Goal: Task Accomplishment & Management: Manage account settings

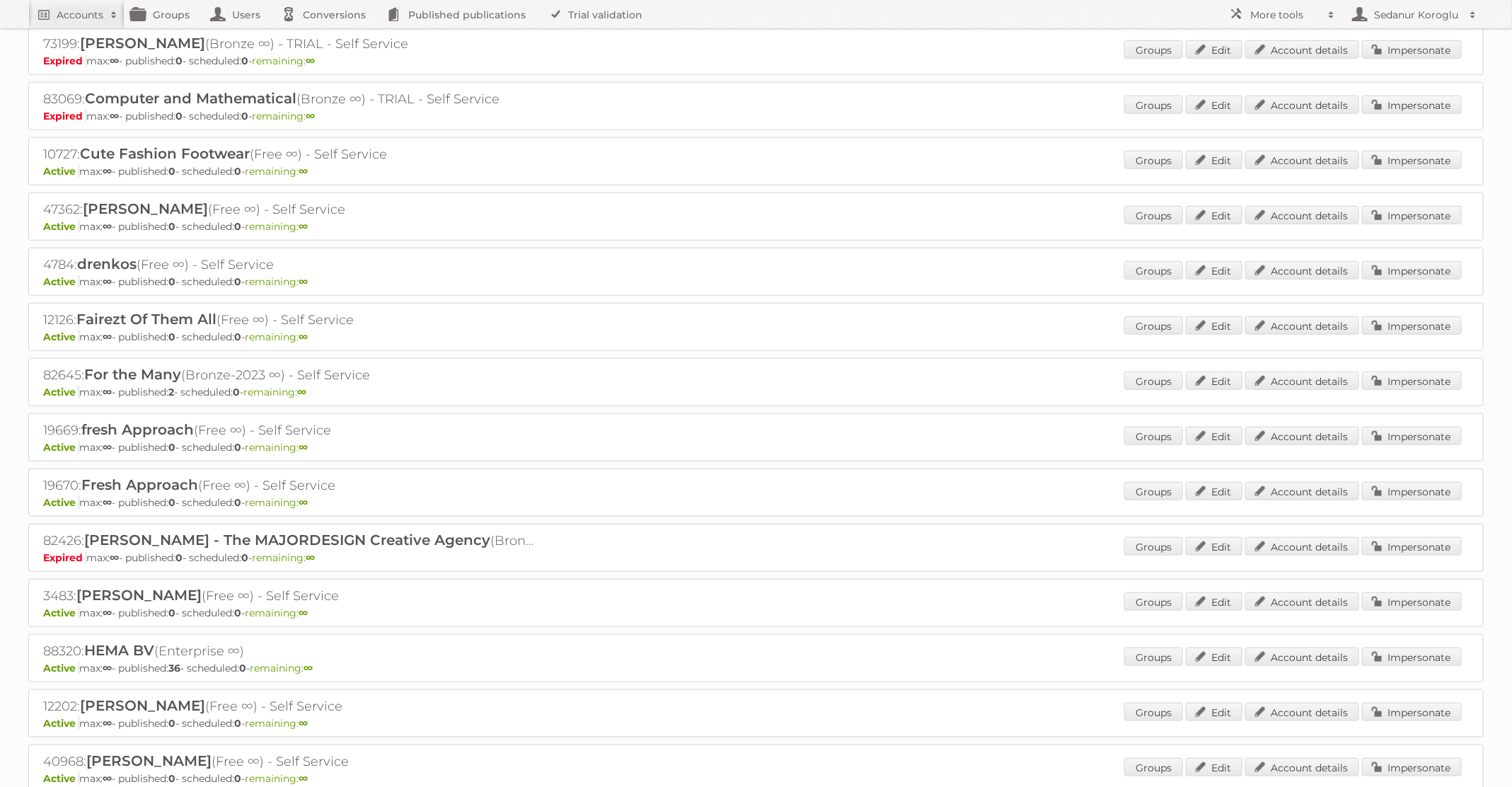
scroll to position [680, 0]
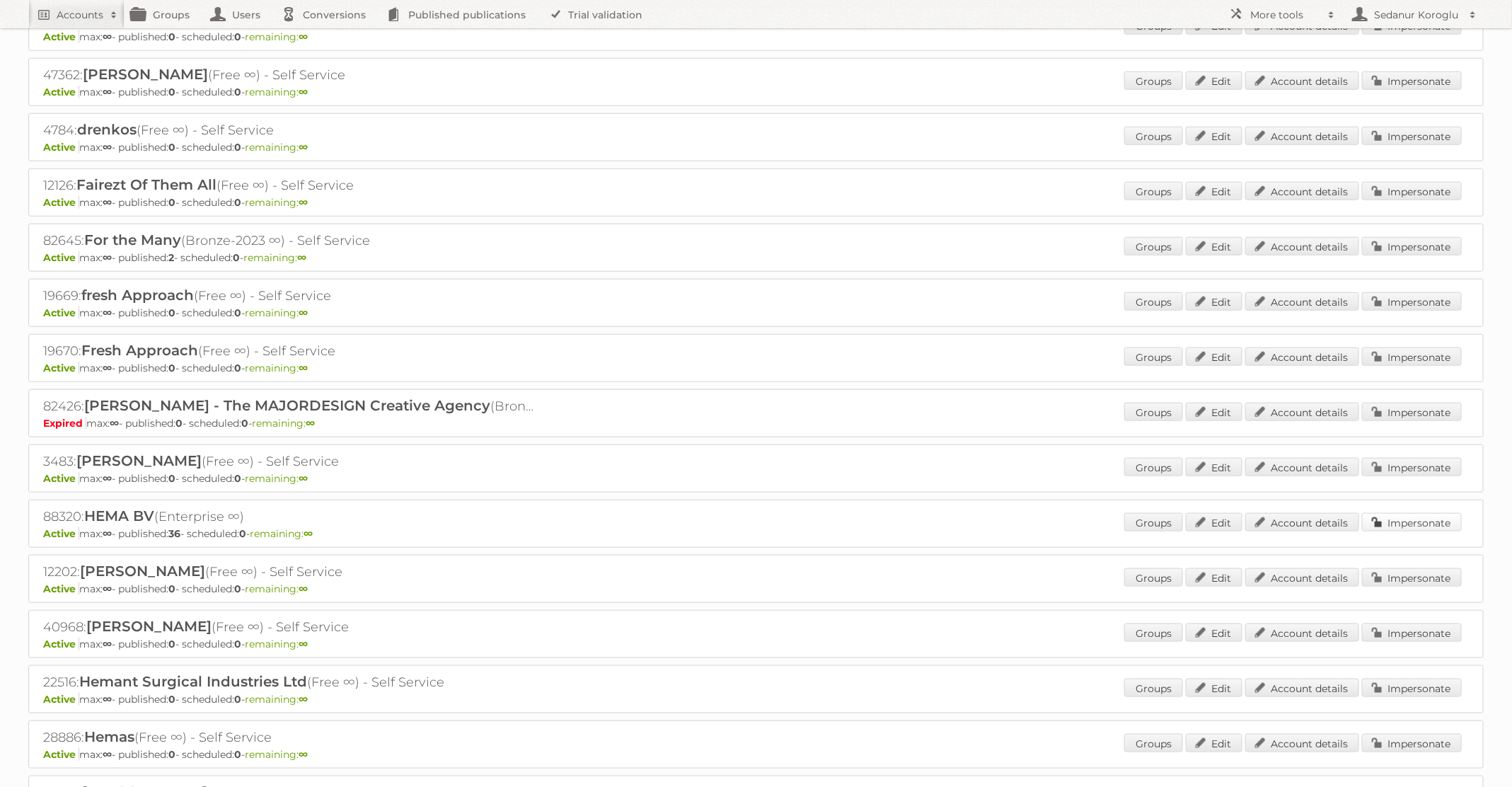
click at [1410, 513] on link "Impersonate" at bounding box center [1412, 522] width 100 height 18
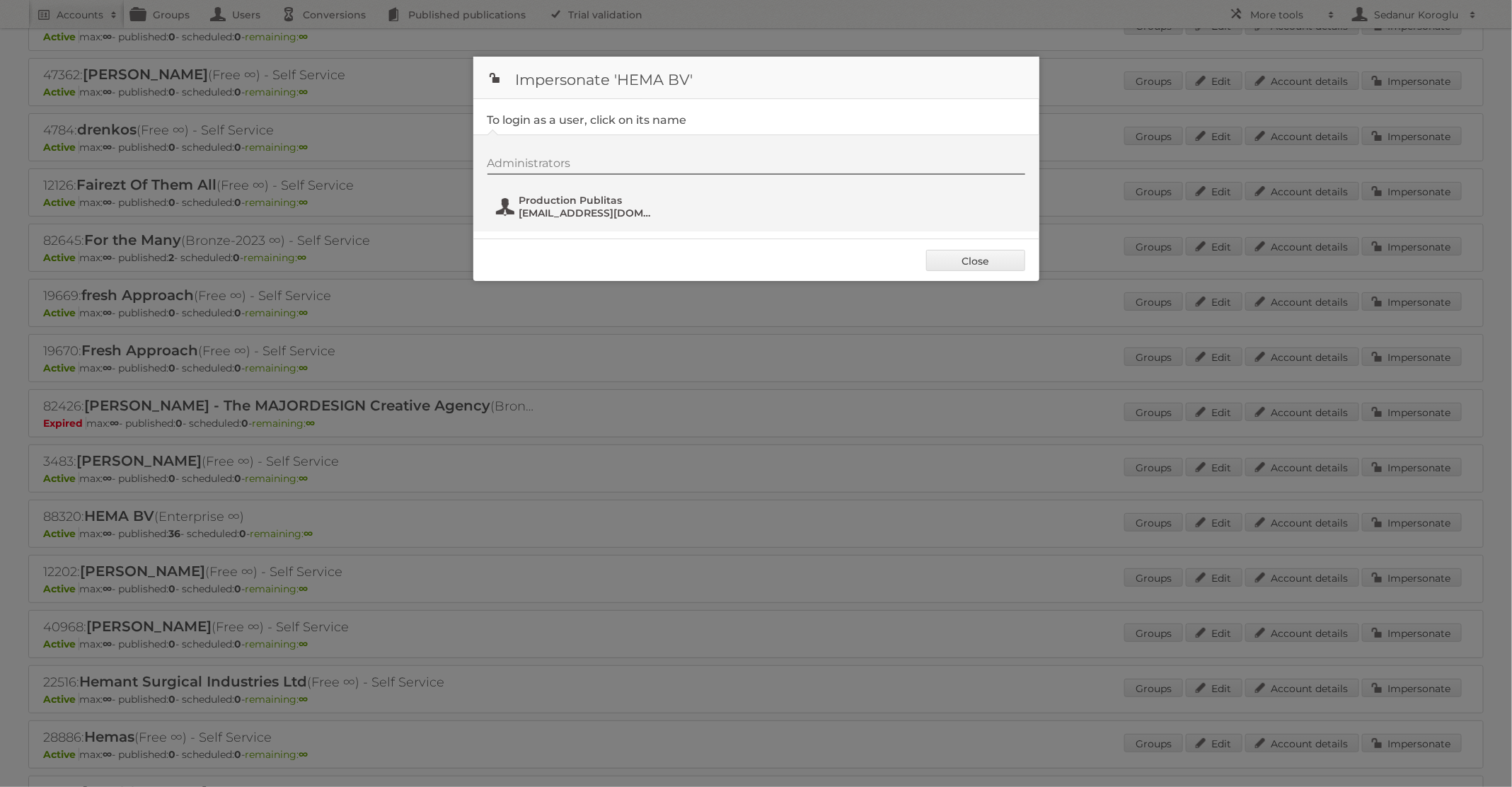
click at [609, 205] on span "Production Publitas" at bounding box center [588, 200] width 137 height 13
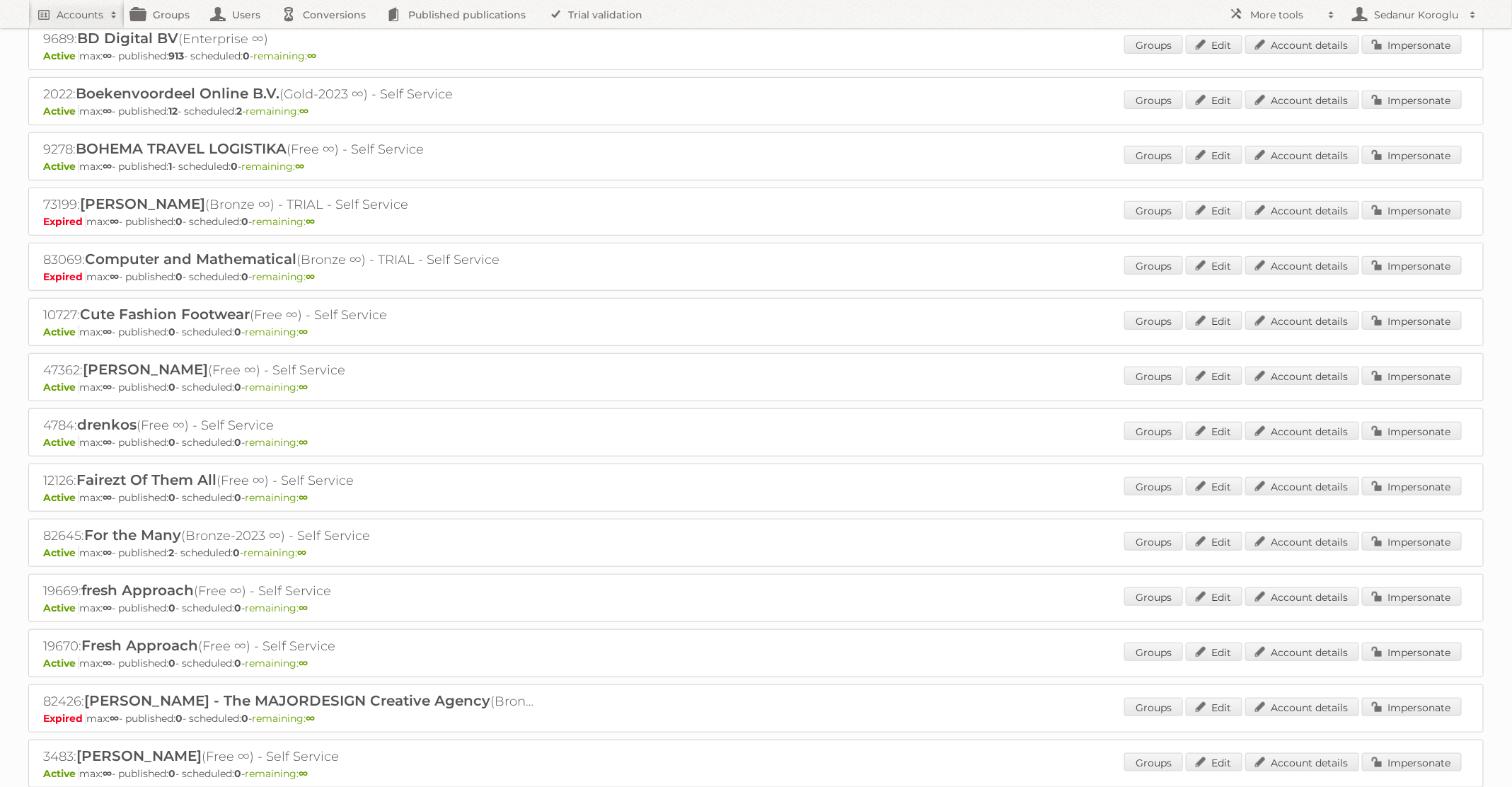
scroll to position [0, 0]
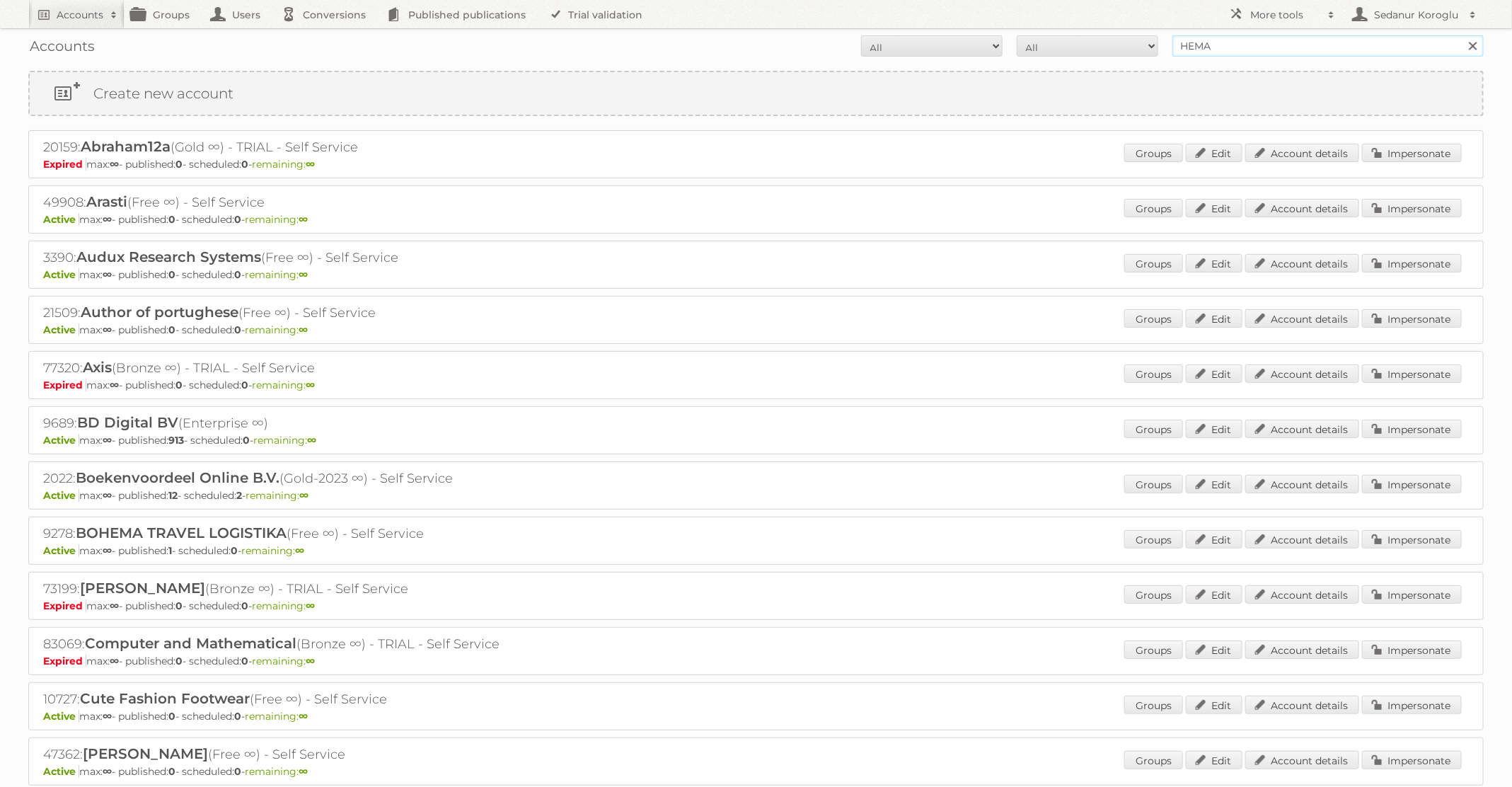
drag, startPoint x: 1269, startPoint y: 45, endPoint x: 1069, endPoint y: 45, distance: 200.0
click at [1069, 45] on form "All Active Expired Pending All Paid Trials Self service HEMA Search" at bounding box center [756, 46] width 1455 height 21
type input "A"
type input "Kruidvat"
click at [1461, 36] on input "Search" at bounding box center [1472, 46] width 21 height 21
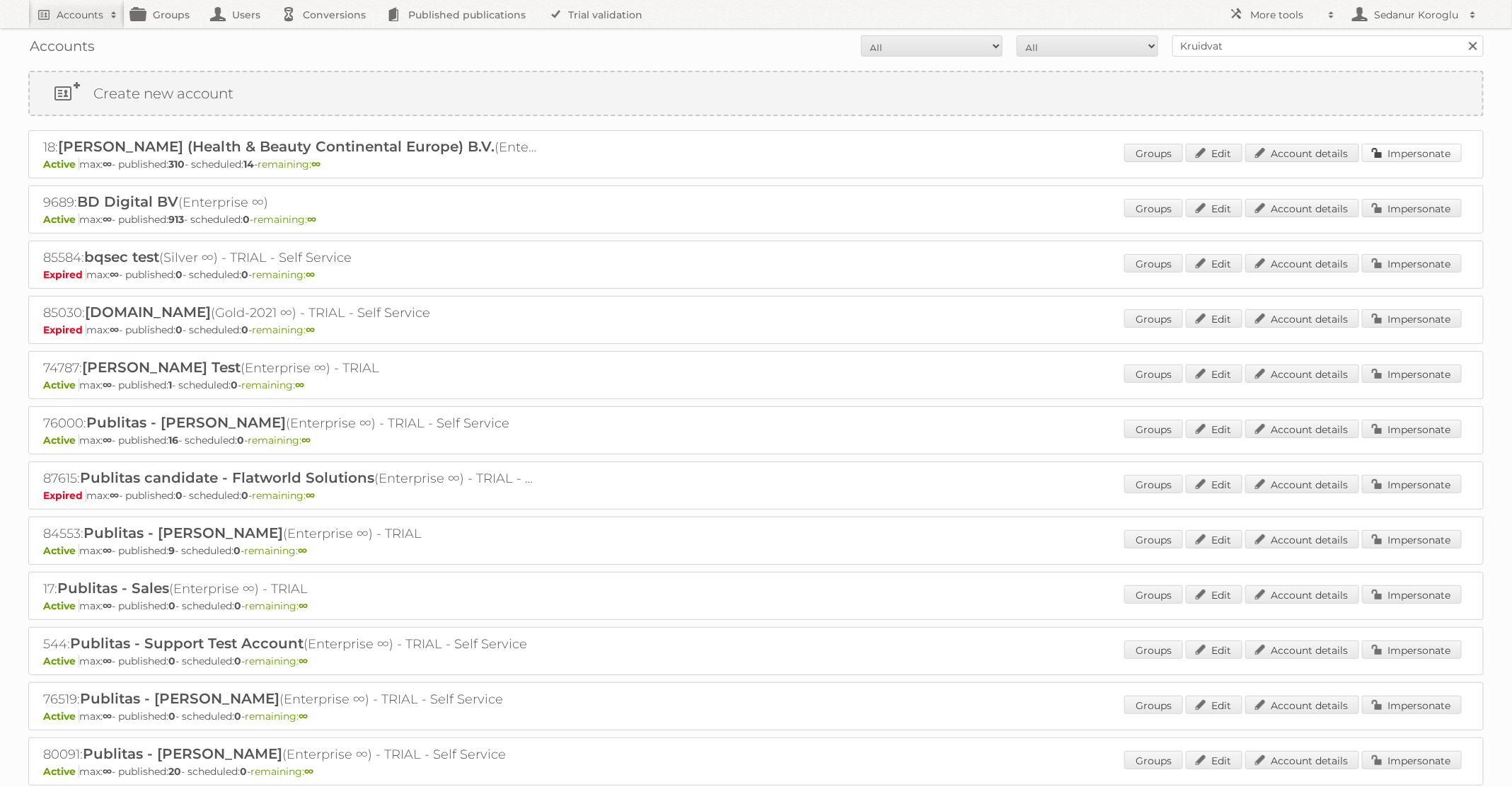
click at [1417, 158] on link "Impersonate" at bounding box center [1412, 153] width 100 height 18
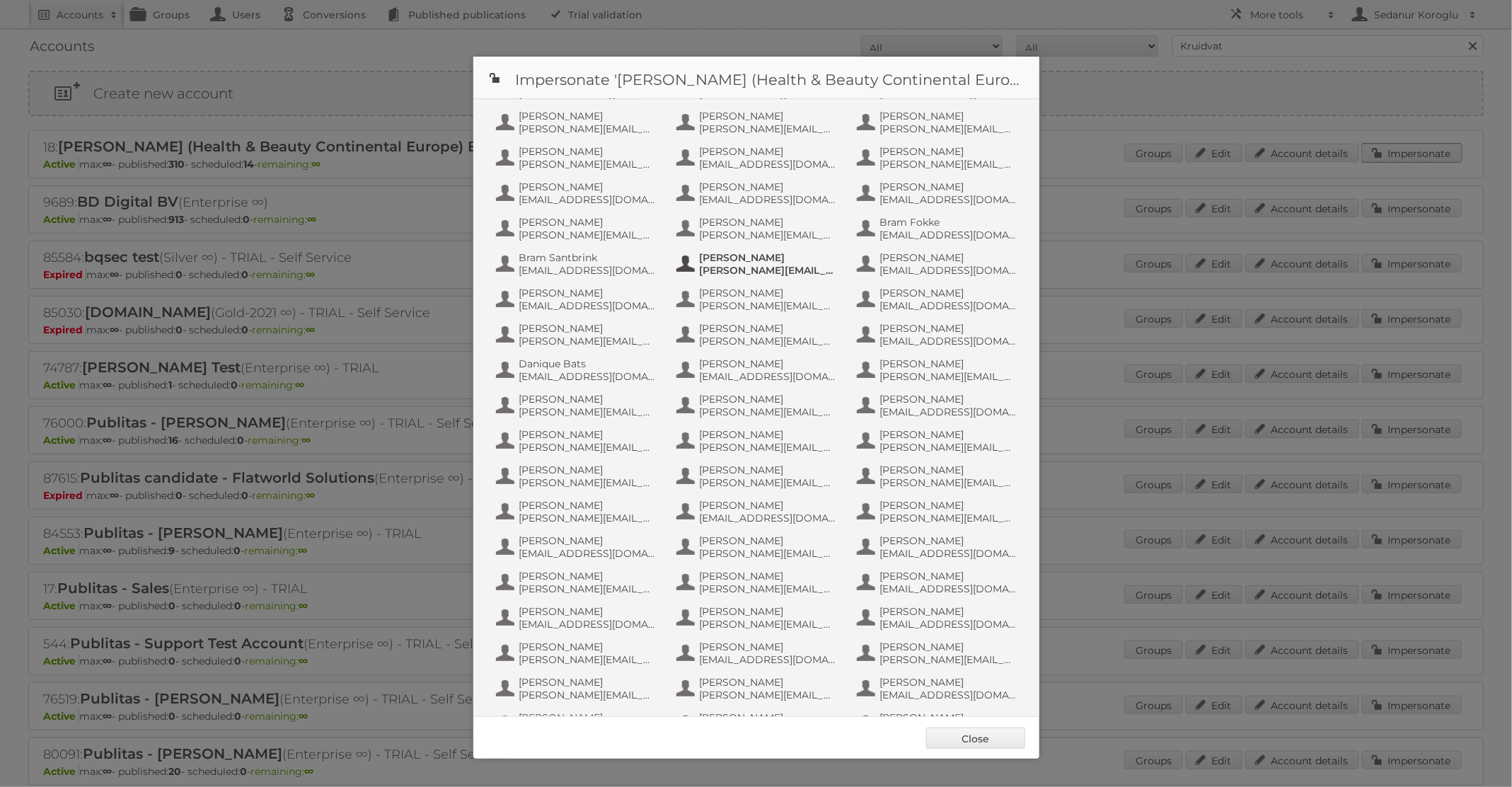
scroll to position [630, 0]
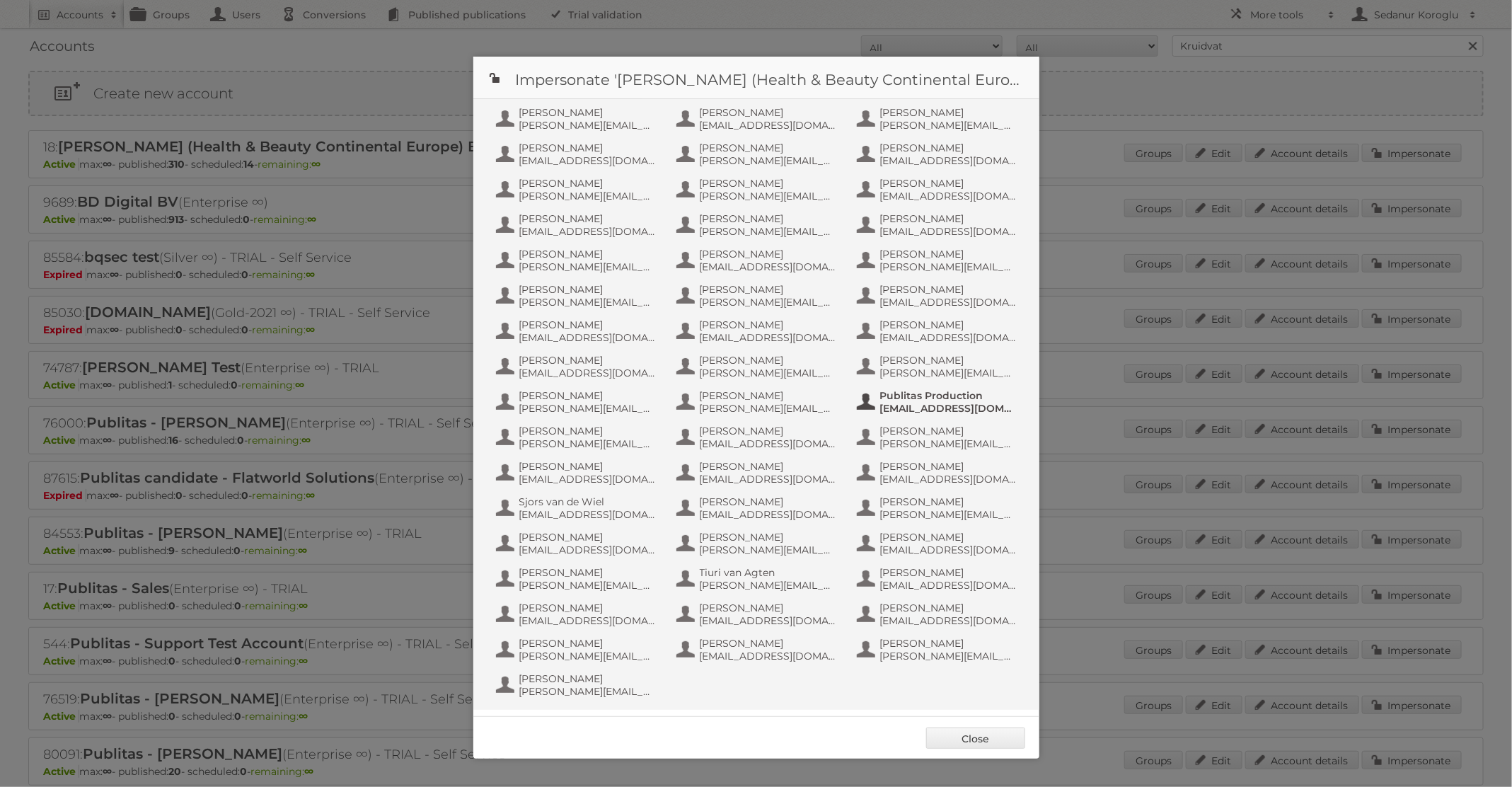
click at [970, 400] on span "Publitas Production" at bounding box center [949, 395] width 137 height 13
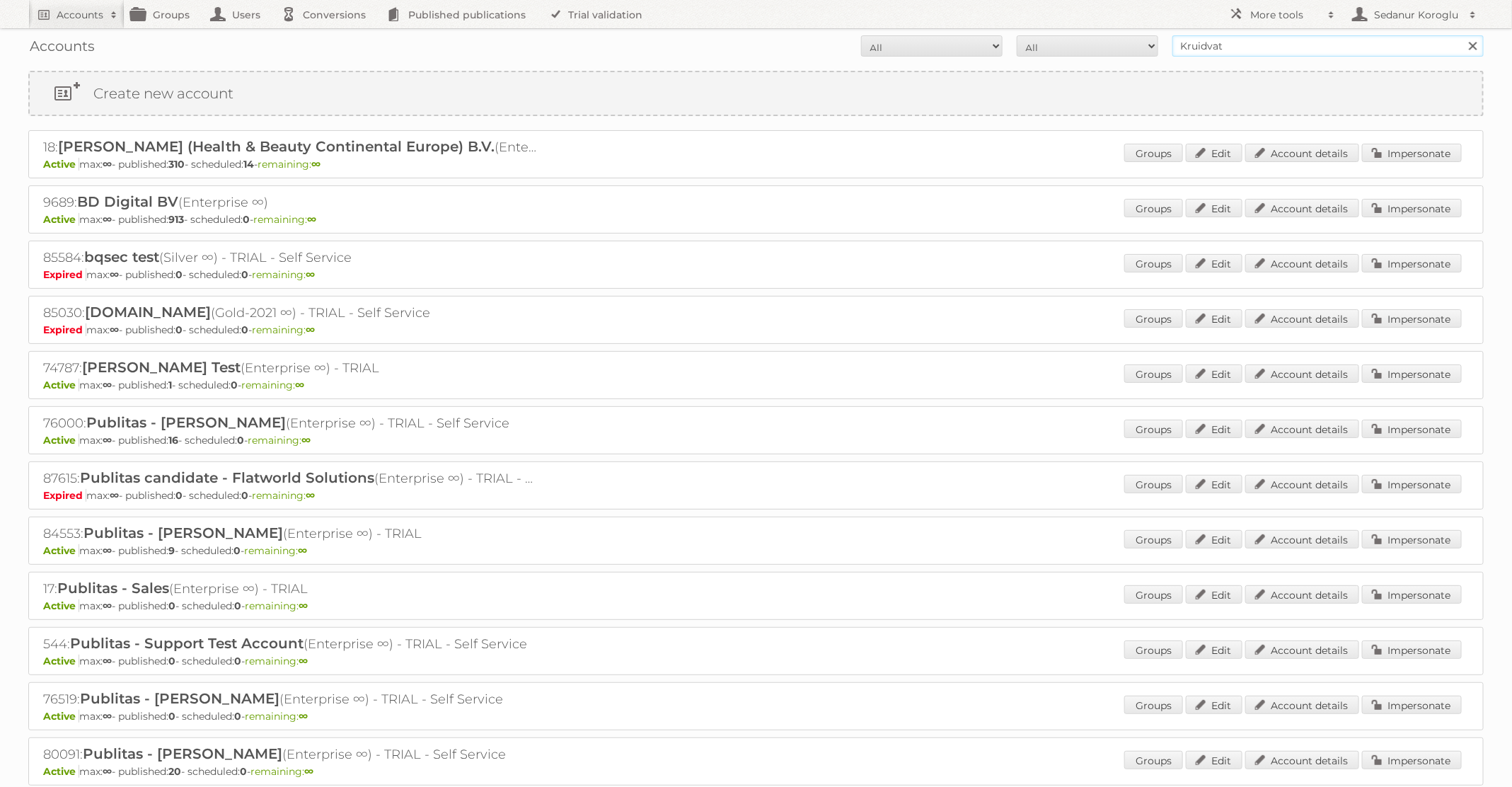
drag, startPoint x: 1251, startPoint y: 44, endPoint x: 1035, endPoint y: 44, distance: 216.0
click at [1035, 44] on form "All Active Expired Pending All Paid Trials Self service Kruidvat Search" at bounding box center [756, 46] width 1455 height 21
type input "[PERSON_NAME]"
click at [1461, 36] on input "Search" at bounding box center [1472, 46] width 21 height 21
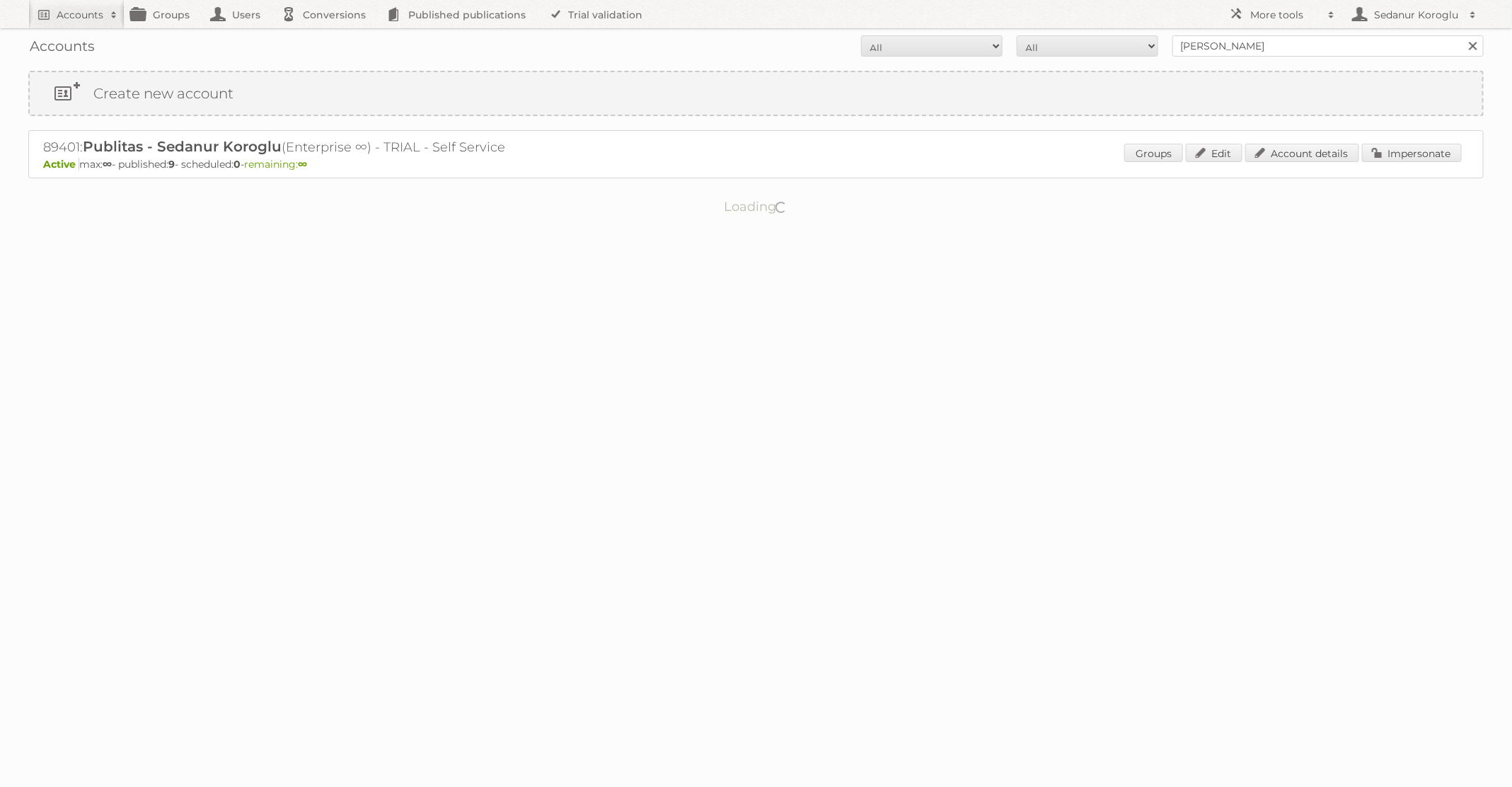
click at [1390, 162] on div "Groups Edit Account details Impersonate" at bounding box center [1292, 154] width 337 height 21
click at [1405, 149] on link "Impersonate" at bounding box center [1412, 153] width 100 height 18
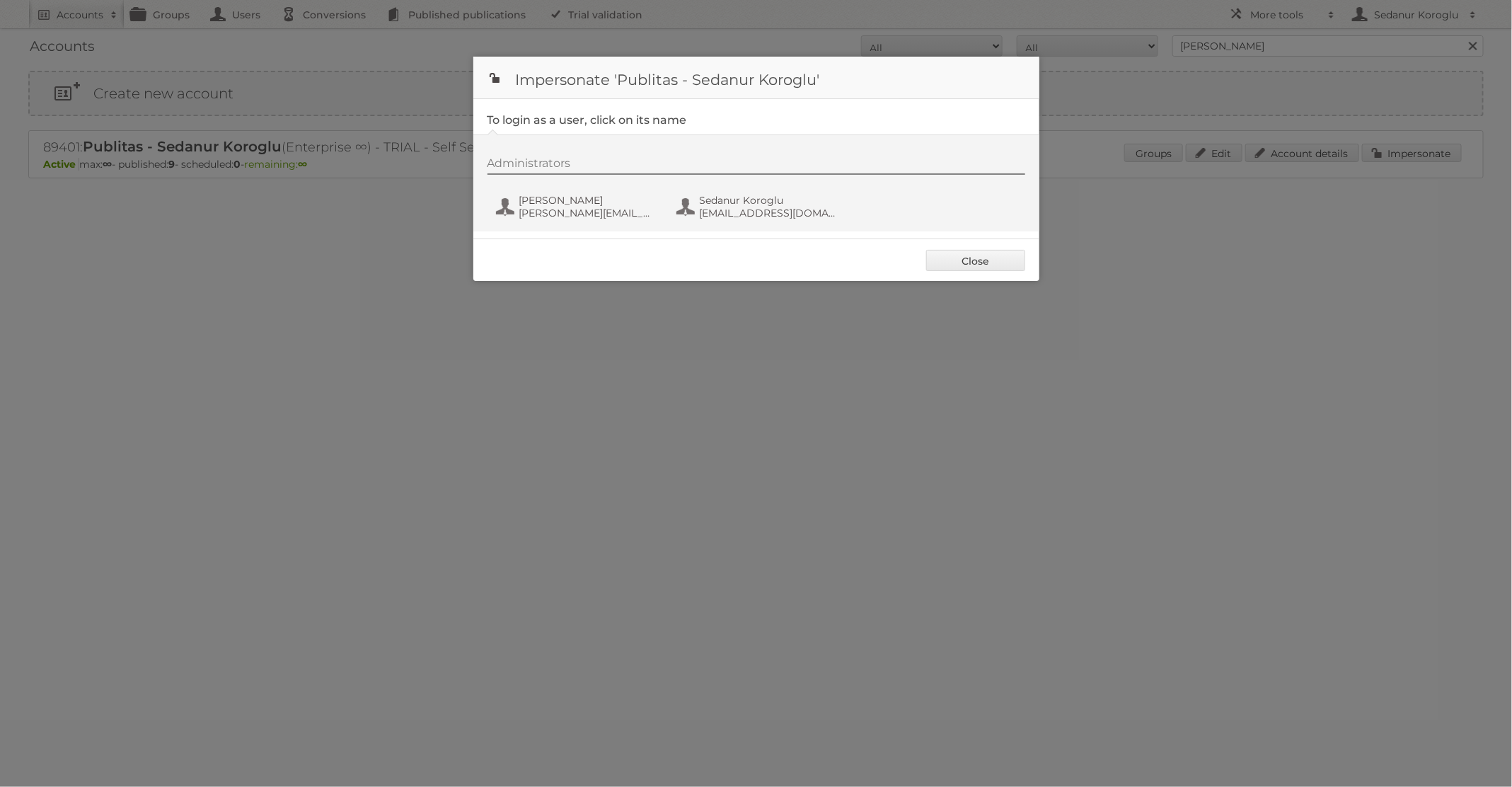
click at [566, 235] on fieldset "To login as a user, click on its name Administrators [PERSON_NAME] [PERSON_NAME…" at bounding box center [756, 168] width 566 height 139
click at [558, 208] on span "[PERSON_NAME][EMAIL_ADDRESS][DOMAIN_NAME]" at bounding box center [588, 213] width 137 height 13
